Goal: Navigation & Orientation: Find specific page/section

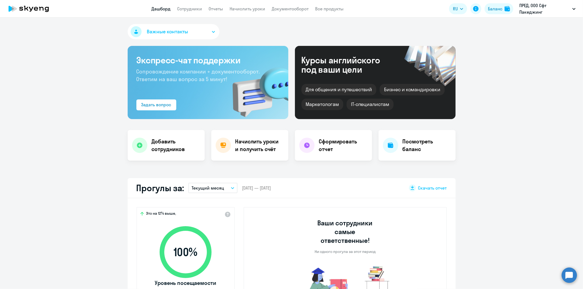
select select "30"
click at [280, 10] on link "Документооборот" at bounding box center [290, 8] width 37 height 5
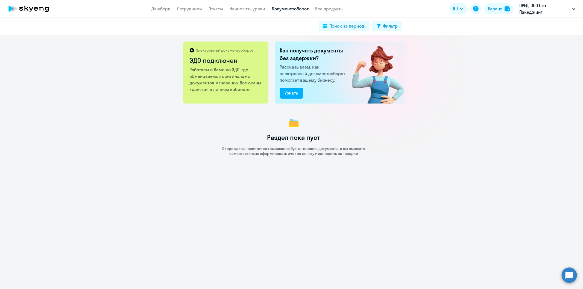
click at [524, 238] on div "Электронный документооборот ЭДО подключен Работаем с Вами по ЭДО, где обменивае…" at bounding box center [291, 162] width 583 height 254
click at [517, 220] on div "Электронный документооборот ЭДО подключен Работаем с Вами по ЭДО, где обменивае…" at bounding box center [291, 162] width 583 height 254
